Goal: Task Accomplishment & Management: Complete application form

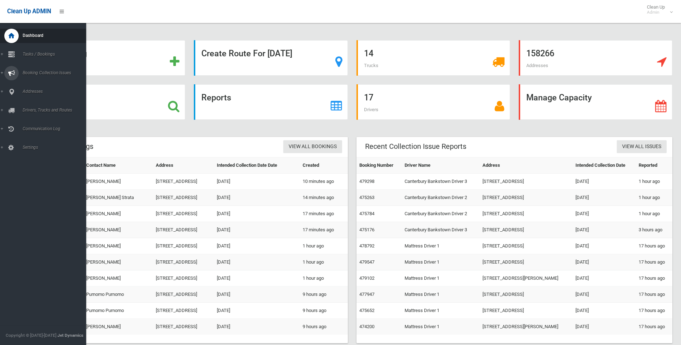
click at [10, 74] on icon at bounding box center [11, 73] width 6 height 14
click at [9, 76] on icon at bounding box center [11, 73] width 6 height 14
click at [11, 58] on icon at bounding box center [11, 54] width 6 height 14
click at [34, 106] on span "Search" at bounding box center [52, 106] width 65 height 5
click at [15, 52] on icon at bounding box center [11, 54] width 6 height 14
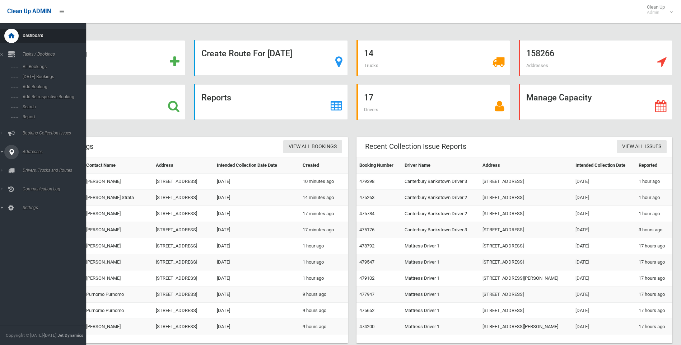
click at [3, 150] on link "Addresses" at bounding box center [46, 152] width 92 height 14
click at [34, 102] on span "All Addresses" at bounding box center [52, 104] width 65 height 5
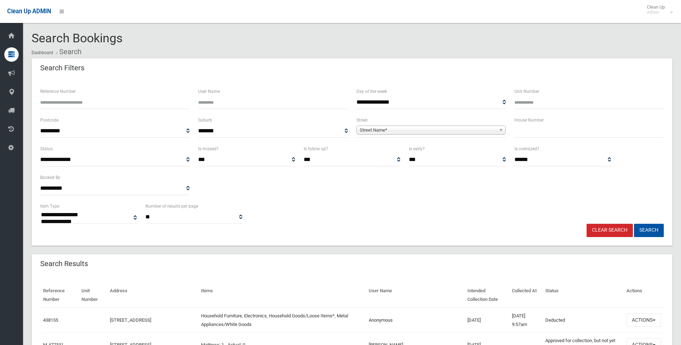
select select
click at [531, 130] on input "text" at bounding box center [588, 131] width 149 height 13
click at [544, 137] on input "text" at bounding box center [588, 131] width 149 height 13
type input "***"
click at [421, 130] on span "Street Name*" at bounding box center [428, 130] width 136 height 9
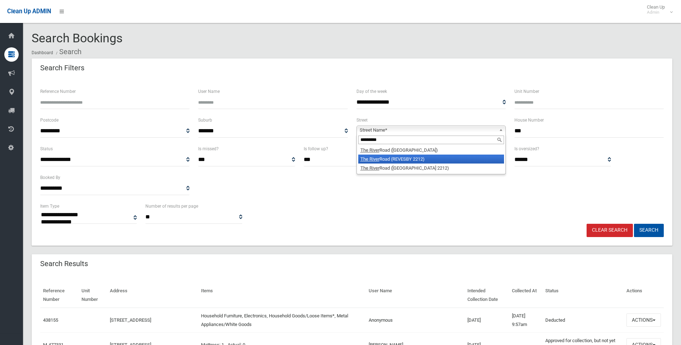
type input "*********"
click at [422, 162] on li "The River Road (REVESBY 2212)" at bounding box center [431, 159] width 146 height 9
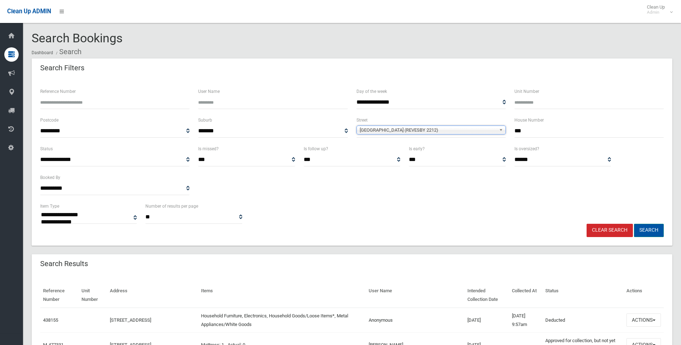
click at [661, 233] on button "Search" at bounding box center [649, 230] width 30 height 13
click at [656, 231] on button "Search" at bounding box center [649, 230] width 30 height 13
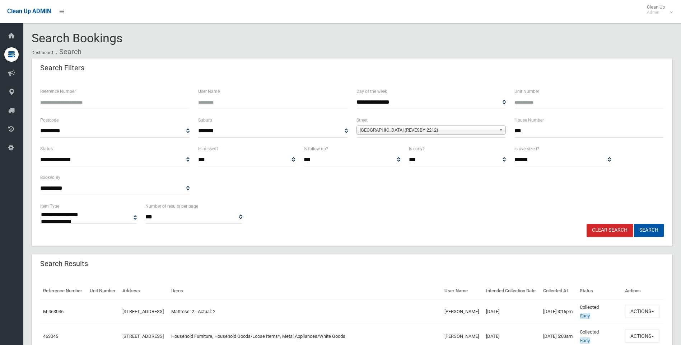
select select
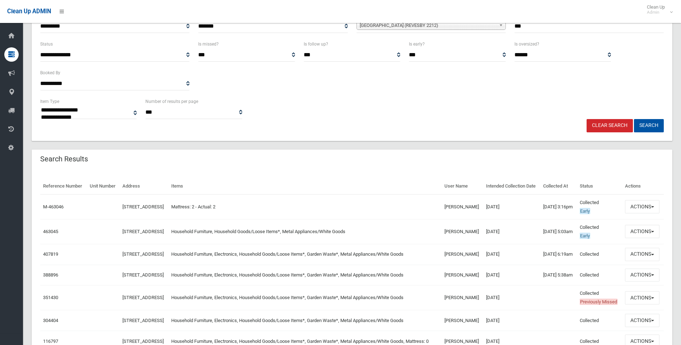
scroll to position [108, 0]
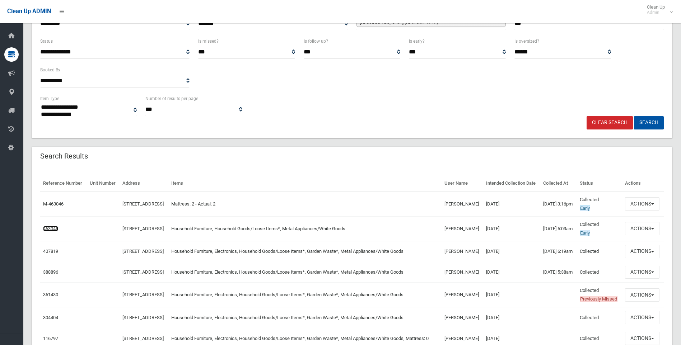
click at [57, 231] on link "463045" at bounding box center [50, 228] width 15 height 5
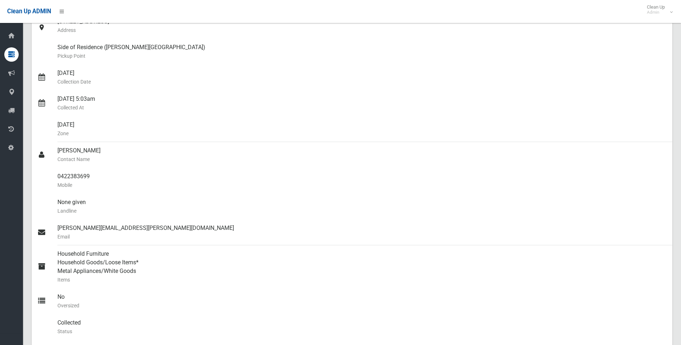
scroll to position [108, 0]
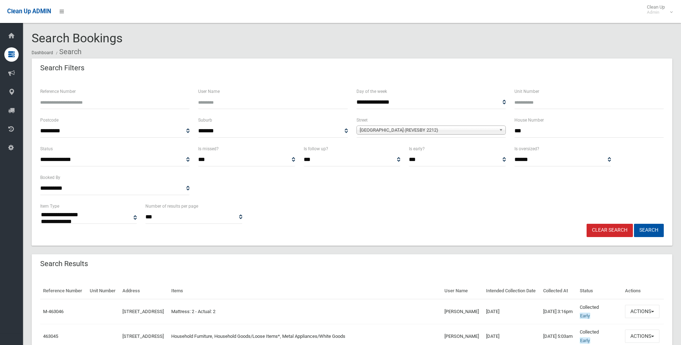
select select
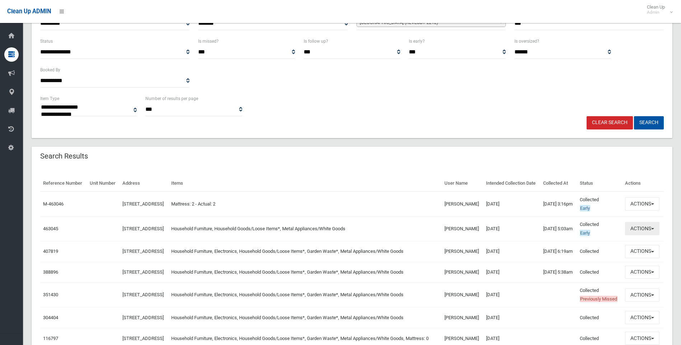
click at [640, 235] on button "Actions" at bounding box center [642, 228] width 34 height 13
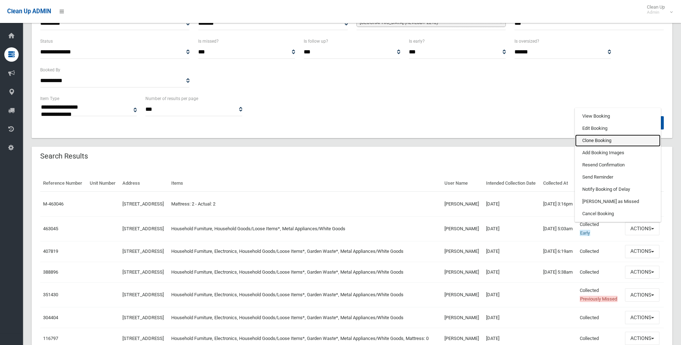
click at [599, 147] on link "Clone Booking" at bounding box center [617, 141] width 85 height 12
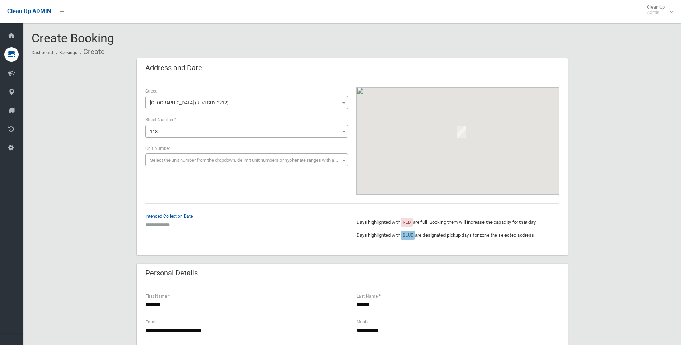
click at [184, 224] on input "text" at bounding box center [246, 224] width 202 height 13
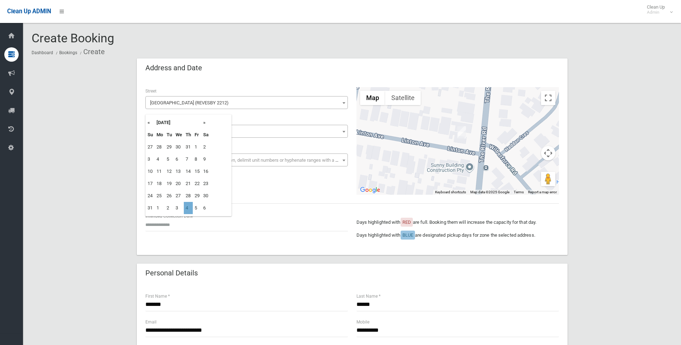
click at [189, 208] on td "4" at bounding box center [188, 208] width 9 height 12
type input "**********"
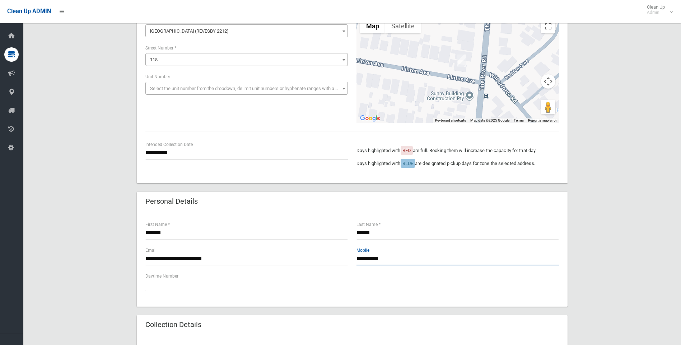
click at [370, 256] on input "**********" at bounding box center [457, 258] width 202 height 13
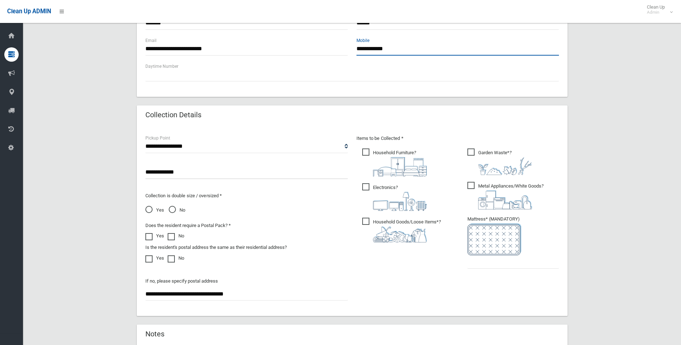
scroll to position [287, 0]
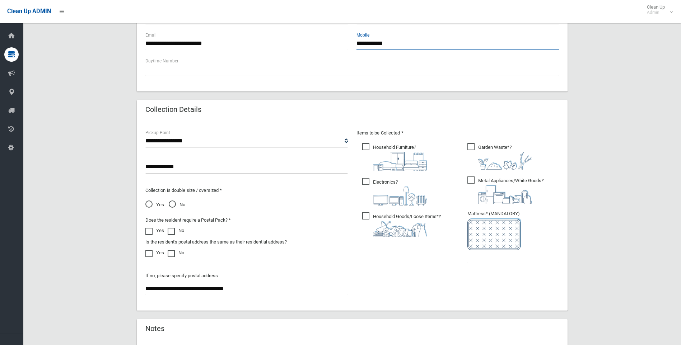
type input "**********"
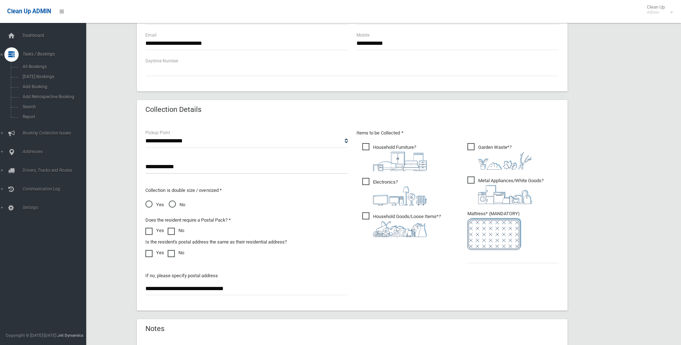
drag, startPoint x: 254, startPoint y: 288, endPoint x: -1, endPoint y: 276, distance: 255.8
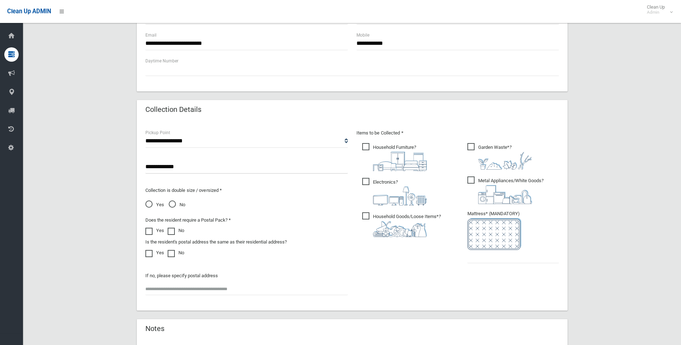
click at [469, 145] on span "Garden Waste* ?" at bounding box center [499, 156] width 65 height 27
click at [365, 179] on span "Electronics ?" at bounding box center [394, 192] width 65 height 28
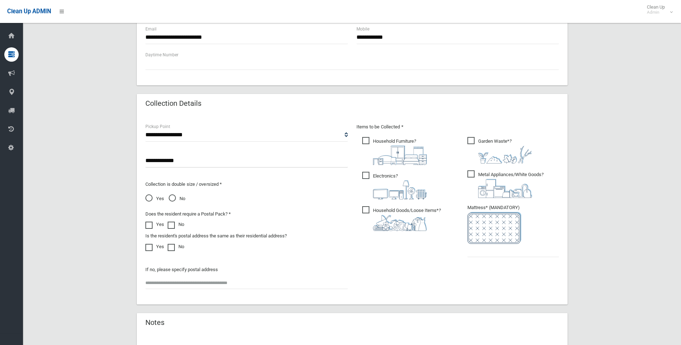
scroll to position [359, 0]
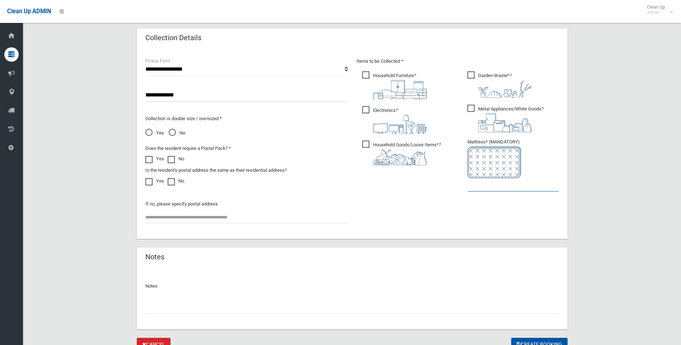
click at [511, 188] on input "text" at bounding box center [513, 184] width 92 height 13
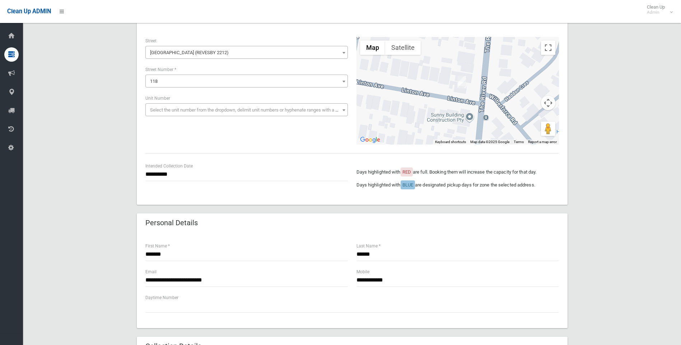
scroll to position [0, 0]
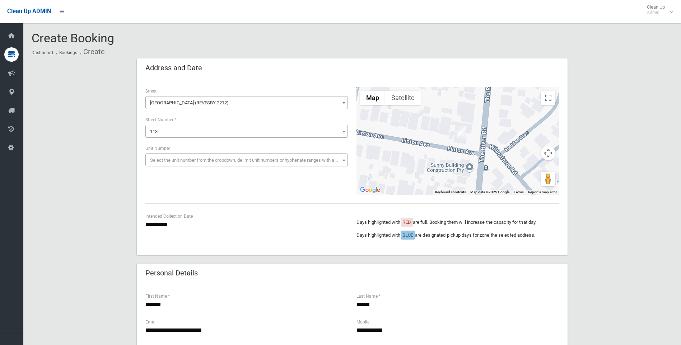
type input "*"
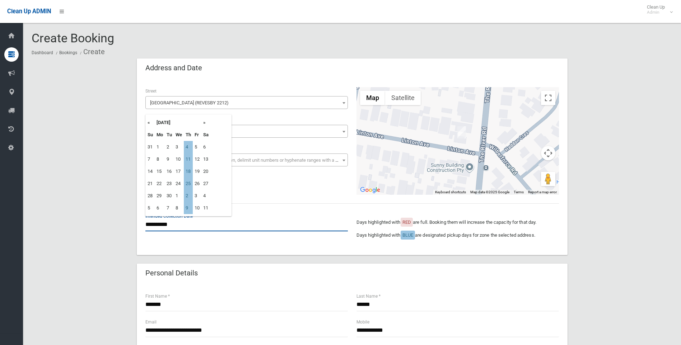
click at [182, 227] on input "**********" at bounding box center [246, 224] width 202 height 13
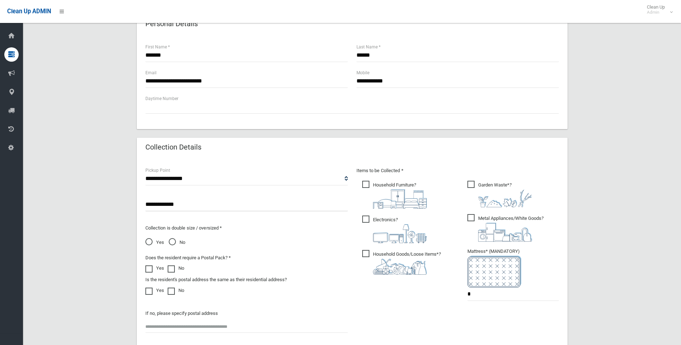
scroll to position [323, 0]
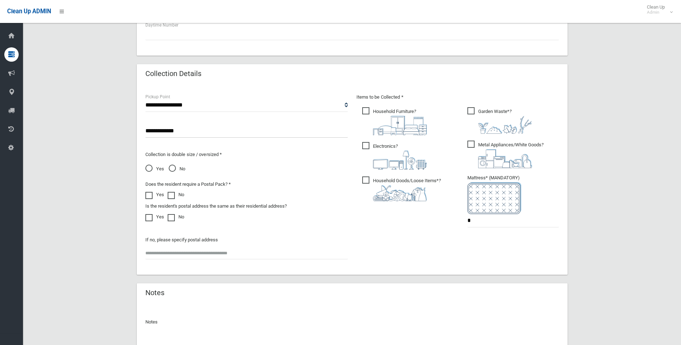
click at [187, 179] on div "**********" at bounding box center [246, 179] width 211 height 173
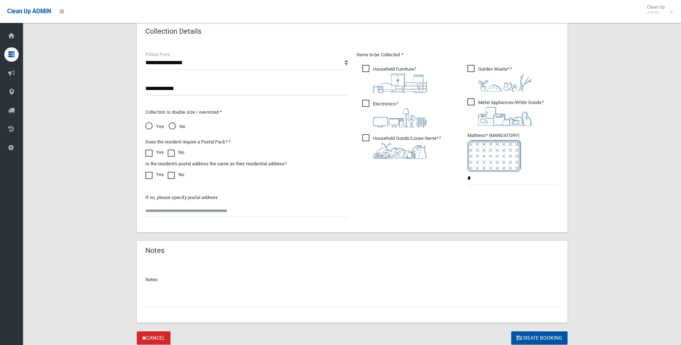
scroll to position [391, 0]
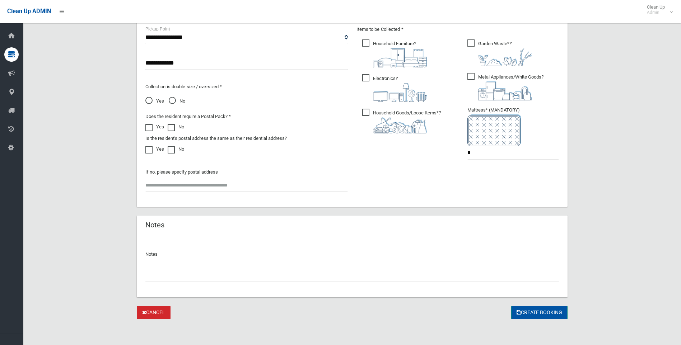
click at [528, 315] on button "Create Booking" at bounding box center [539, 312] width 56 height 13
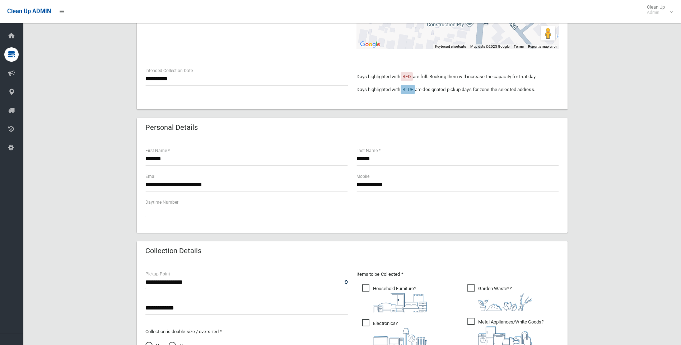
scroll to position [32, 0]
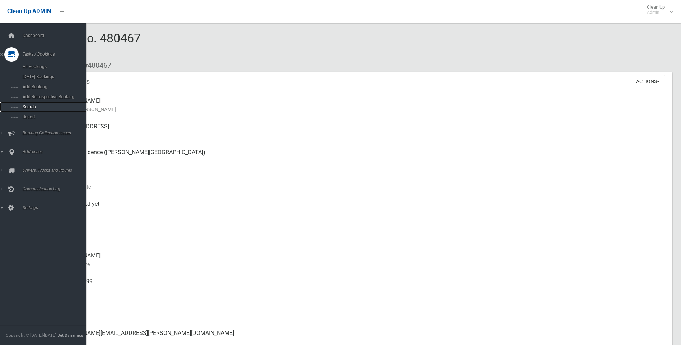
click at [27, 109] on span "Search" at bounding box center [52, 106] width 65 height 5
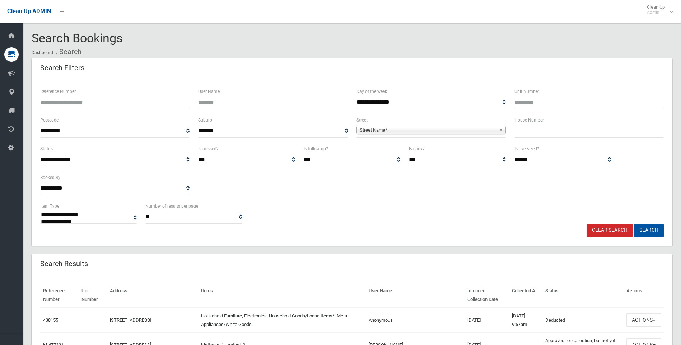
select select
